Goal: Find specific page/section: Locate a particular part of the current website

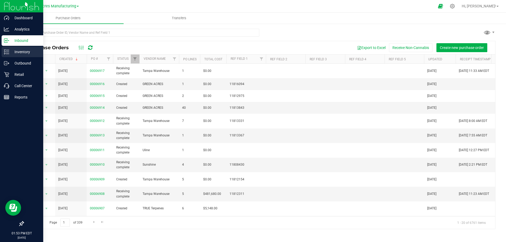
click at [9, 51] on icon at bounding box center [6, 51] width 5 height 5
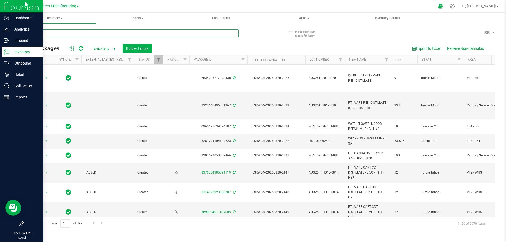
click at [37, 34] on input "text" at bounding box center [130, 33] width 215 height 8
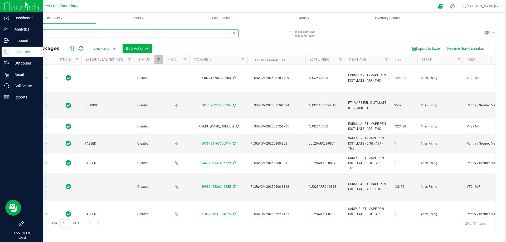
drag, startPoint x: 48, startPoint y: 32, endPoint x: 25, endPoint y: 32, distance: 22.9
click at [25, 32] on input "ARR -" at bounding box center [130, 33] width 215 height 8
paste input "UG25ARR01-0813"
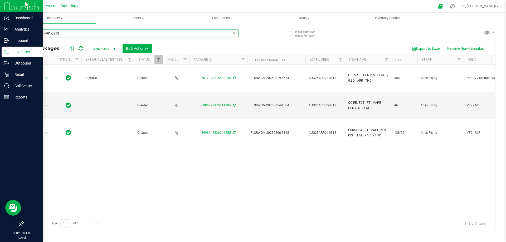
type input "AUG25ARR01-0813"
click at [96, 49] on span "Active Only" at bounding box center [103, 48] width 29 height 7
click at [96, 78] on li "All" at bounding box center [103, 81] width 28 height 8
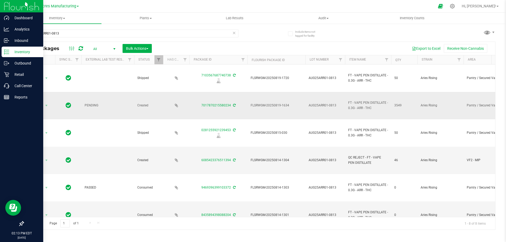
click at [234, 106] on icon at bounding box center [234, 105] width 3 height 3
